Goal: Task Accomplishment & Management: Use online tool/utility

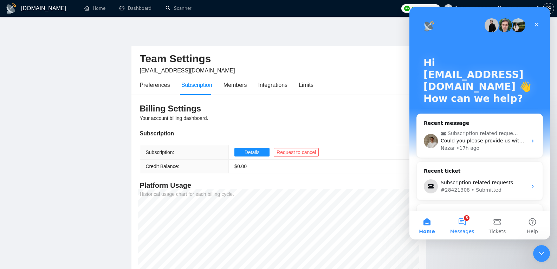
click at [453, 231] on span "Messages" at bounding box center [462, 231] width 24 height 5
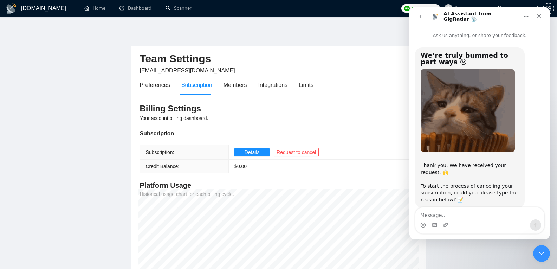
scroll to position [15, 0]
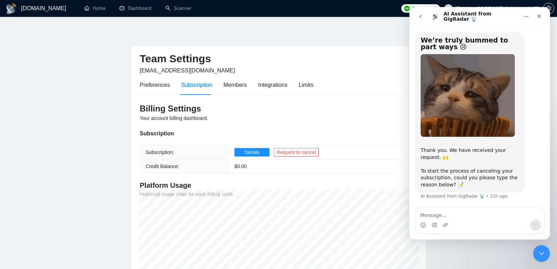
click at [420, 14] on icon "go back" at bounding box center [421, 17] width 6 height 6
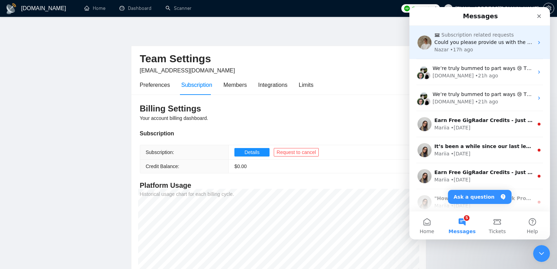
click at [430, 40] on img "Intercom messenger" at bounding box center [424, 42] width 14 height 14
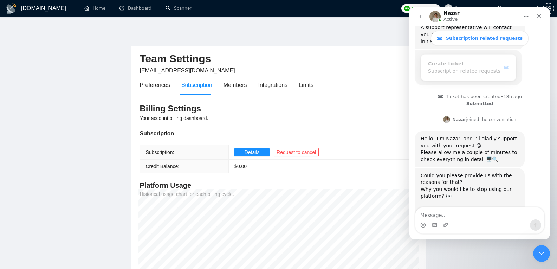
scroll to position [511, 0]
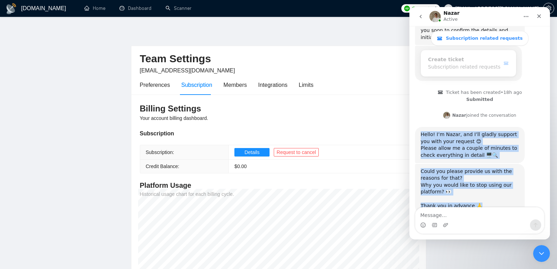
drag, startPoint x: 479, startPoint y: 184, endPoint x: 417, endPoint y: 116, distance: 91.7
copy div "Hello! I’m [PERSON_NAME], and I’ll gladly support you with your request 😊 Pleas…"
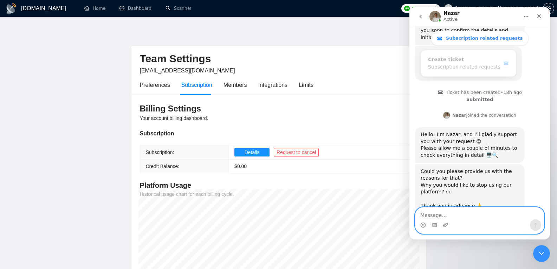
click at [456, 216] on textarea "Message…" at bounding box center [479, 213] width 129 height 12
paste textarea "For now, we won’t be using the platform, but we might return in the future when…"
type textarea "For now, we won’t be using the platform, but we might return in the future when…"
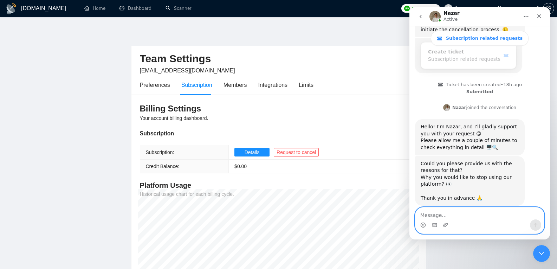
scroll to position [555, 0]
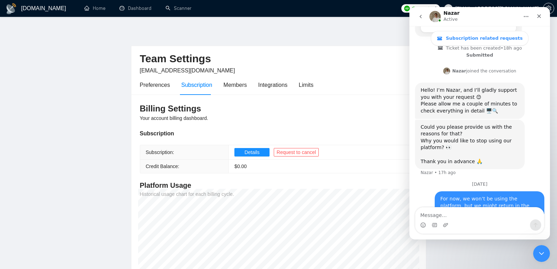
click at [417, 18] on button "go back" at bounding box center [420, 16] width 13 height 13
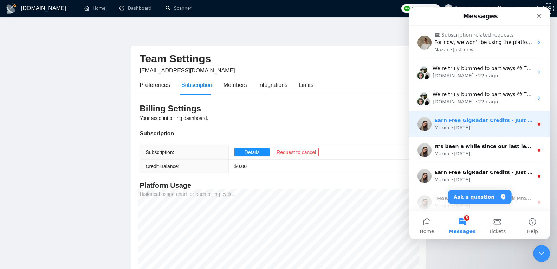
click at [452, 134] on div "Earn Free GigRadar Credits - Just by Sharing Your Story! 💬 Want more credits fo…" at bounding box center [479, 124] width 140 height 26
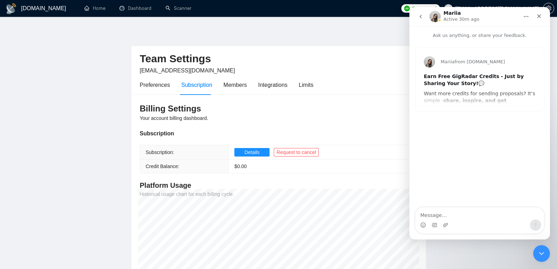
click at [417, 20] on button "go back" at bounding box center [420, 16] width 13 height 13
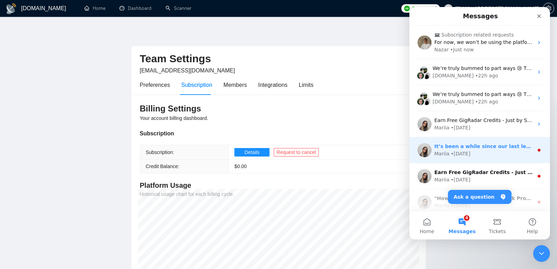
click at [482, 153] on div "Mariia • 1d ago" at bounding box center [483, 153] width 99 height 7
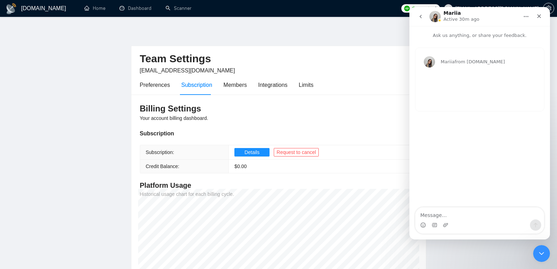
click at [421, 20] on button "go back" at bounding box center [420, 16] width 13 height 13
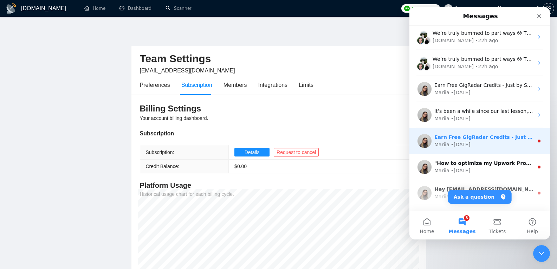
scroll to position [35, 0]
click at [467, 144] on div "• 6d ago" at bounding box center [461, 143] width 20 height 7
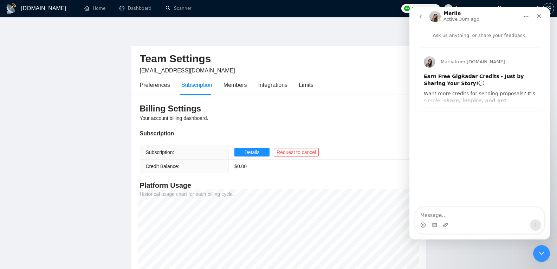
click at [419, 21] on button "go back" at bounding box center [420, 16] width 13 height 13
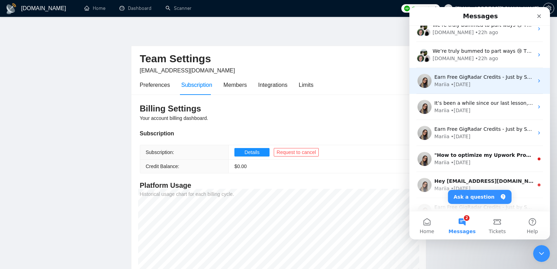
scroll to position [44, 0]
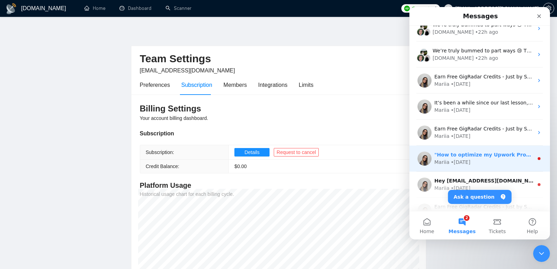
click at [444, 159] on div "Mariia" at bounding box center [441, 161] width 15 height 7
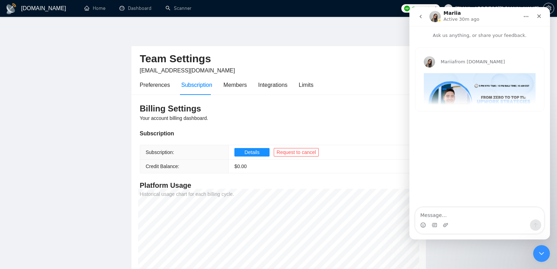
click at [467, 95] on div "Mariia from GigRadar.io "How to optimize my Upwork Profile (and win more Projec…" at bounding box center [479, 79] width 129 height 63
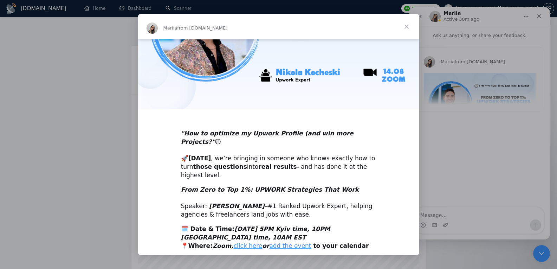
scroll to position [103, 0]
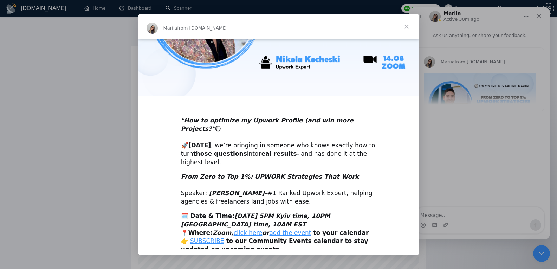
click at [405, 27] on span "Close" at bounding box center [406, 26] width 25 height 25
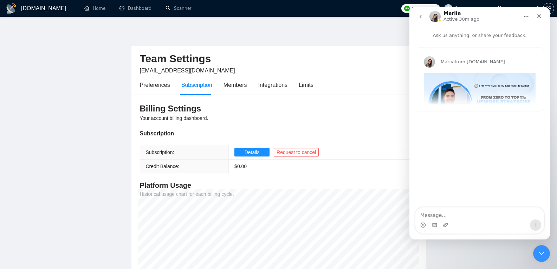
click at [422, 14] on icon "go back" at bounding box center [421, 17] width 6 height 6
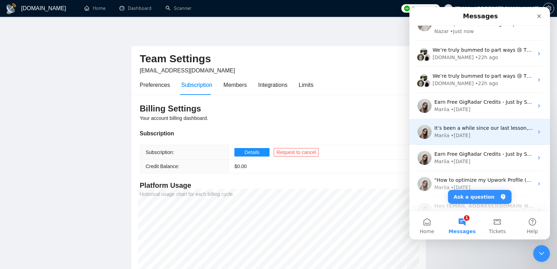
scroll to position [84, 0]
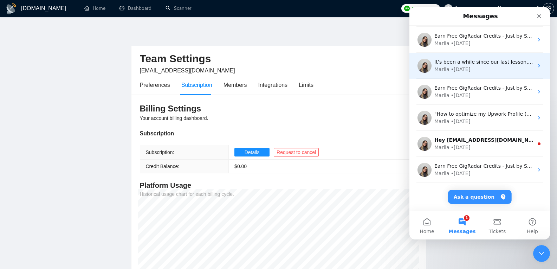
click at [457, 132] on div "Hey d.dulyba@sda.company, Do you want to learn how to integrate GigRadar with y…" at bounding box center [479, 144] width 140 height 26
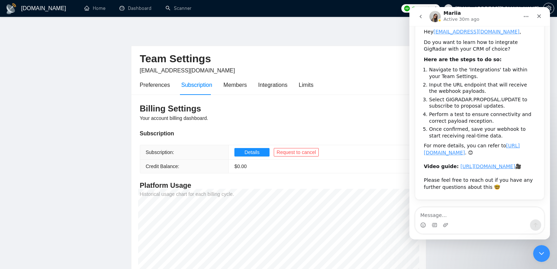
scroll to position [79, 0]
click at [419, 16] on icon "go back" at bounding box center [421, 17] width 6 height 6
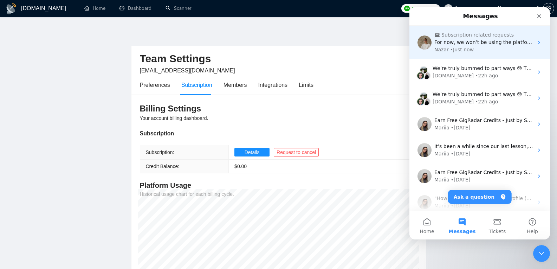
click at [464, 53] on div "• Just now" at bounding box center [462, 49] width 24 height 7
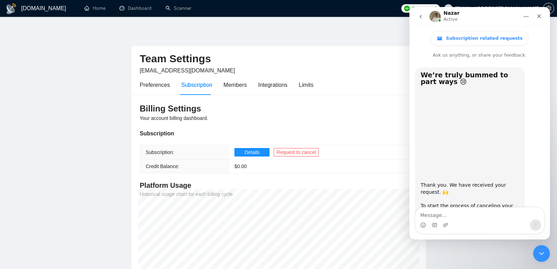
scroll to position [555, 0]
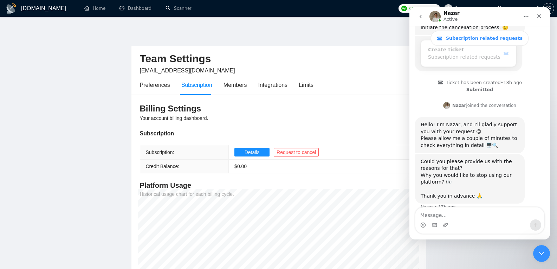
scroll to position [555, 0]
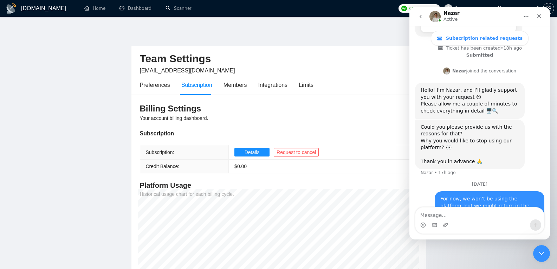
drag, startPoint x: 422, startPoint y: 13, endPoint x: 800, endPoint y: 78, distance: 383.8
click at [422, 13] on button "go back" at bounding box center [420, 16] width 13 height 13
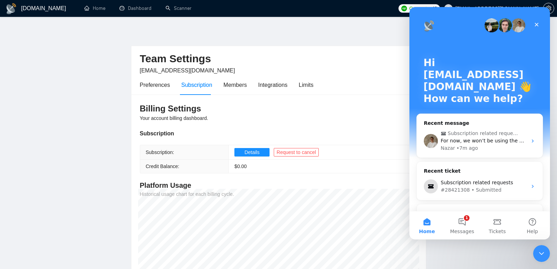
scroll to position [0, 0]
click at [466, 227] on button "1 Messages" at bounding box center [461, 225] width 35 height 28
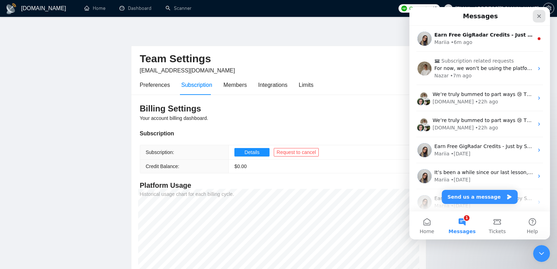
click at [537, 15] on icon "Close" at bounding box center [539, 16] width 6 height 6
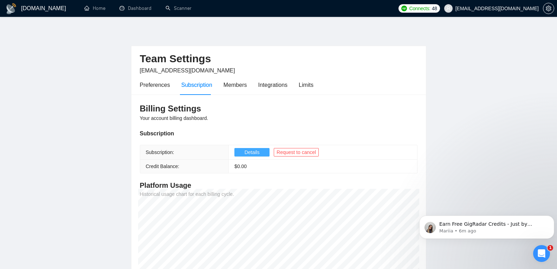
click at [255, 152] on span "Details" at bounding box center [251, 152] width 15 height 8
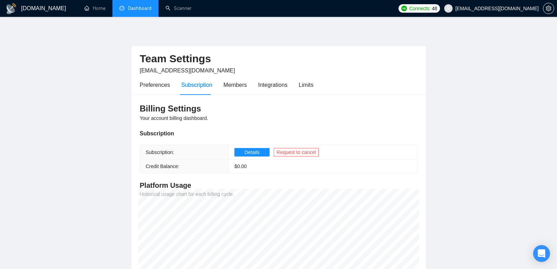
click at [141, 9] on link "Dashboard" at bounding box center [135, 8] width 32 height 6
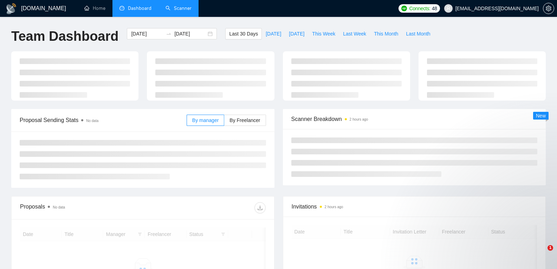
click at [184, 9] on link "Scanner" at bounding box center [178, 8] width 26 height 6
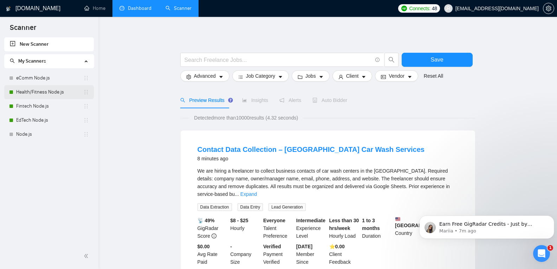
click at [30, 96] on link "Health/Fitness Node.js" at bounding box center [49, 92] width 67 height 14
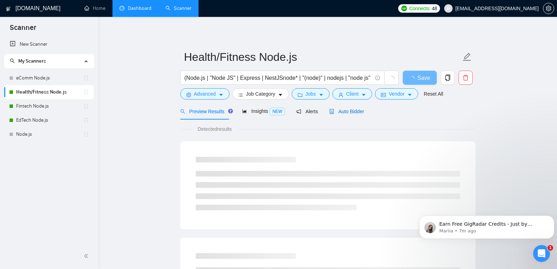
click at [348, 109] on span "Auto Bidder" at bounding box center [346, 112] width 35 height 6
